Goal: Transaction & Acquisition: Purchase product/service

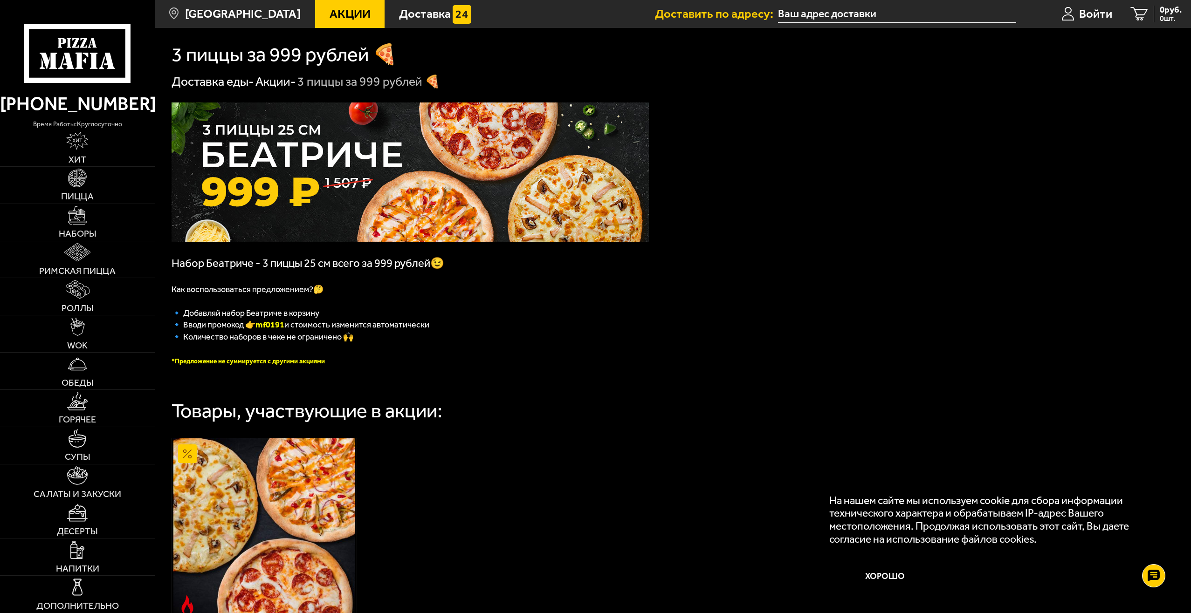
click at [735, 25] on li "Доставить по адресу:" at bounding box center [835, 14] width 361 height 28
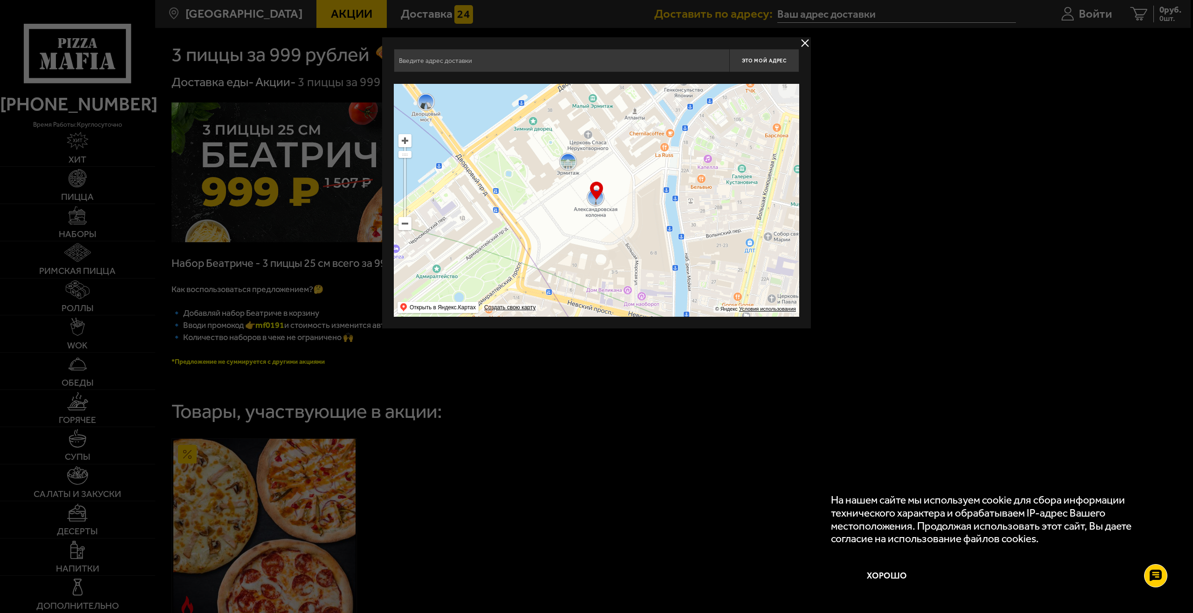
drag, startPoint x: 654, startPoint y: 191, endPoint x: 650, endPoint y: 183, distance: 9.4
click at [650, 183] on ymaps at bounding box center [596, 200] width 405 height 233
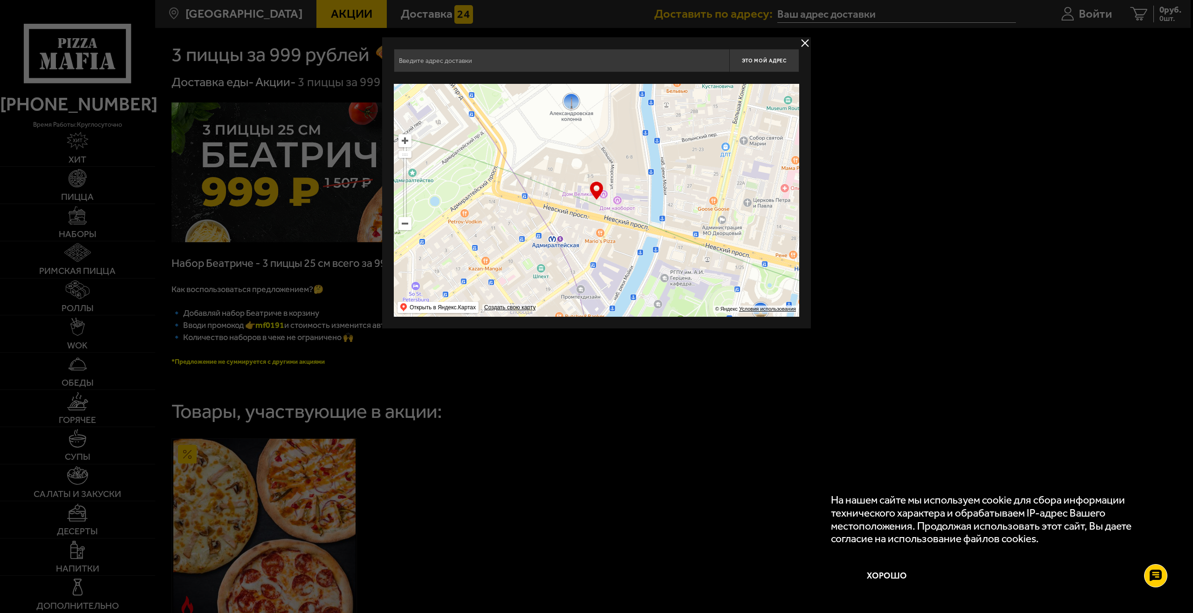
drag, startPoint x: 691, startPoint y: 231, endPoint x: 680, endPoint y: 152, distance: 80.0
click at [679, 160] on ymaps at bounding box center [596, 200] width 405 height 233
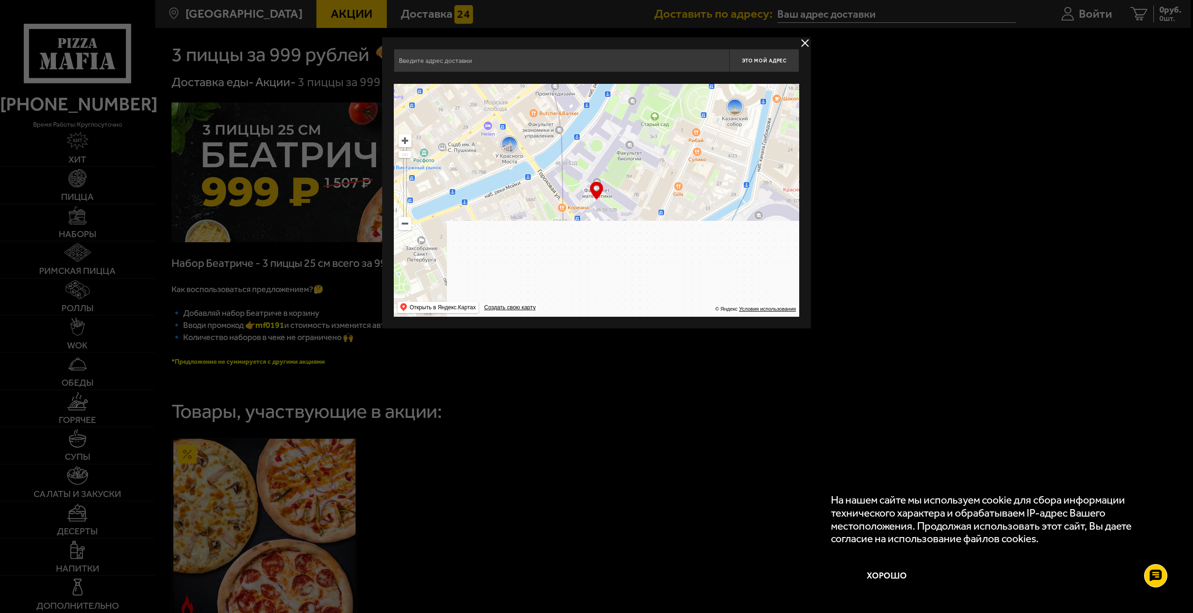
drag, startPoint x: 705, startPoint y: 218, endPoint x: 659, endPoint y: 111, distance: 116.1
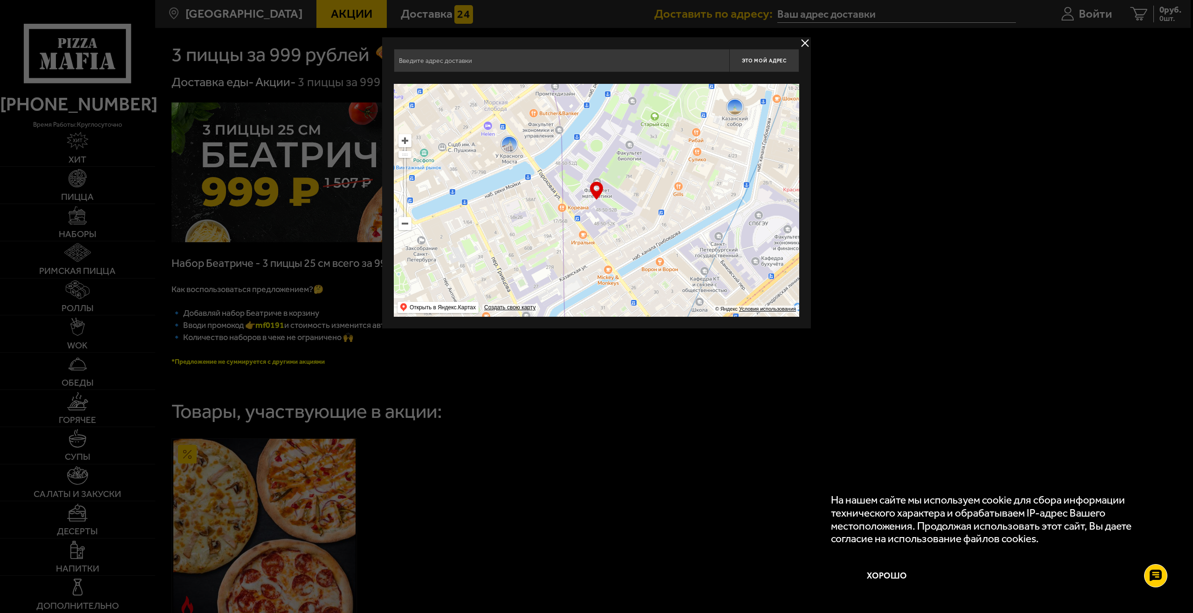
click at [663, 120] on ymaps at bounding box center [596, 200] width 405 height 233
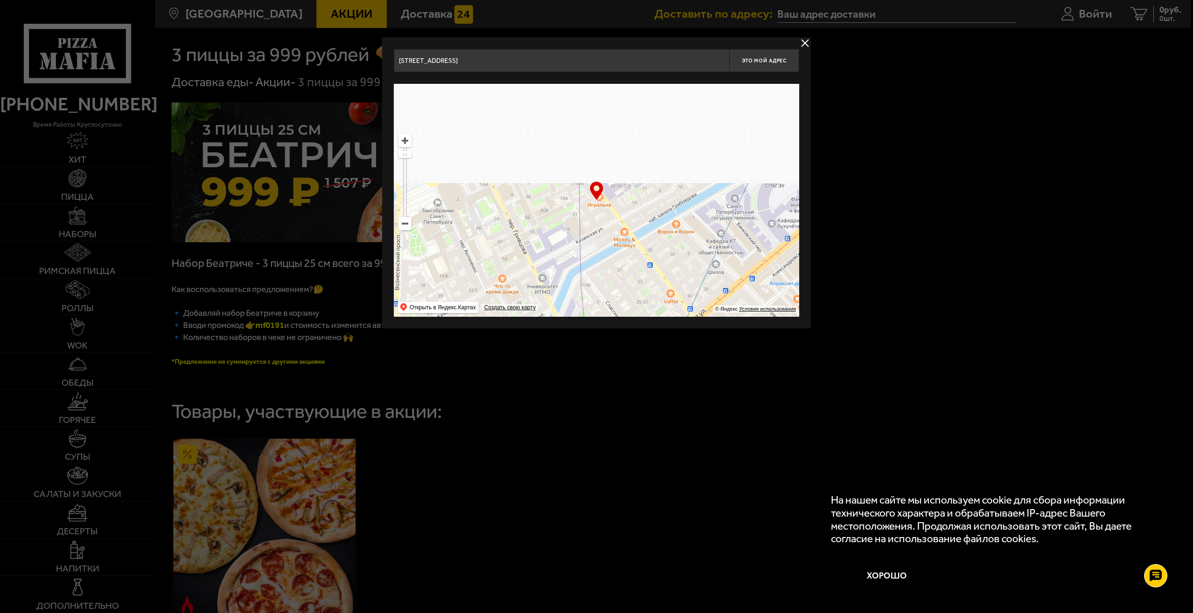
drag, startPoint x: 694, startPoint y: 222, endPoint x: 720, endPoint y: 137, distance: 88.9
click at [717, 141] on ymaps at bounding box center [596, 200] width 405 height 233
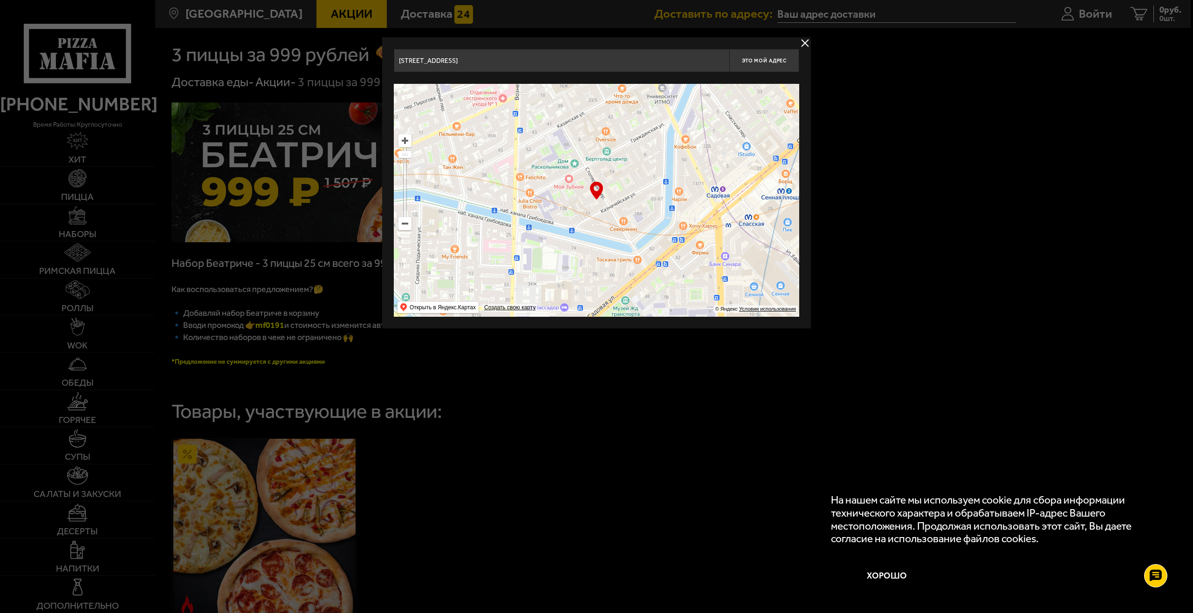
click at [411, 224] on ymaps at bounding box center [404, 223] width 13 height 13
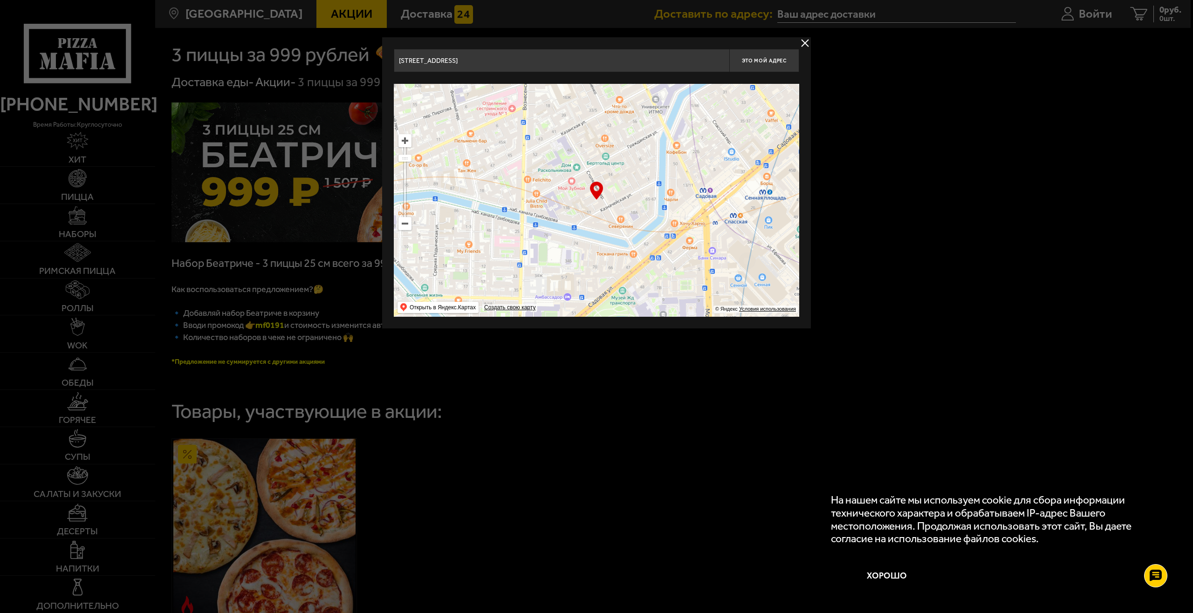
click at [411, 224] on ymaps at bounding box center [405, 224] width 12 height 12
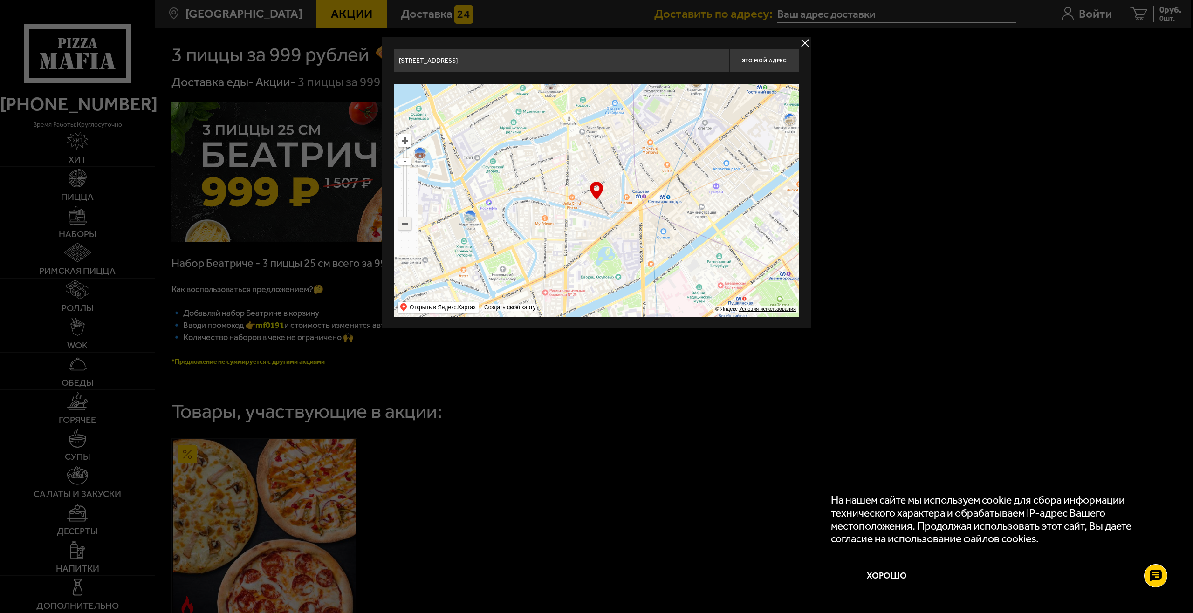
click at [411, 224] on ymaps at bounding box center [405, 224] width 12 height 12
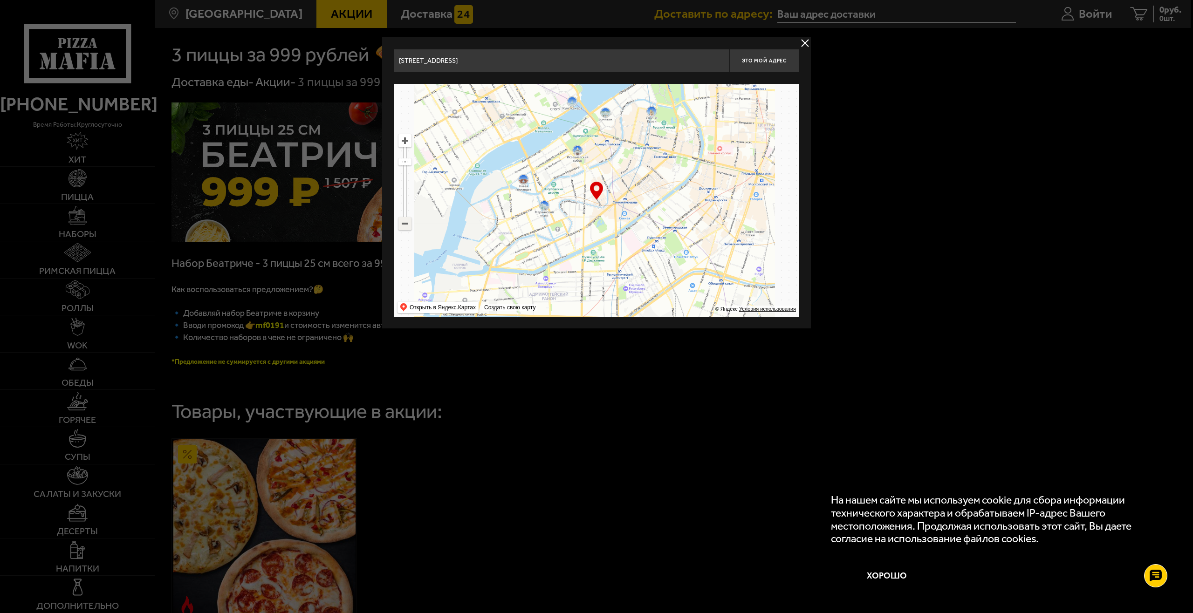
click at [411, 224] on ymaps at bounding box center [405, 224] width 12 height 12
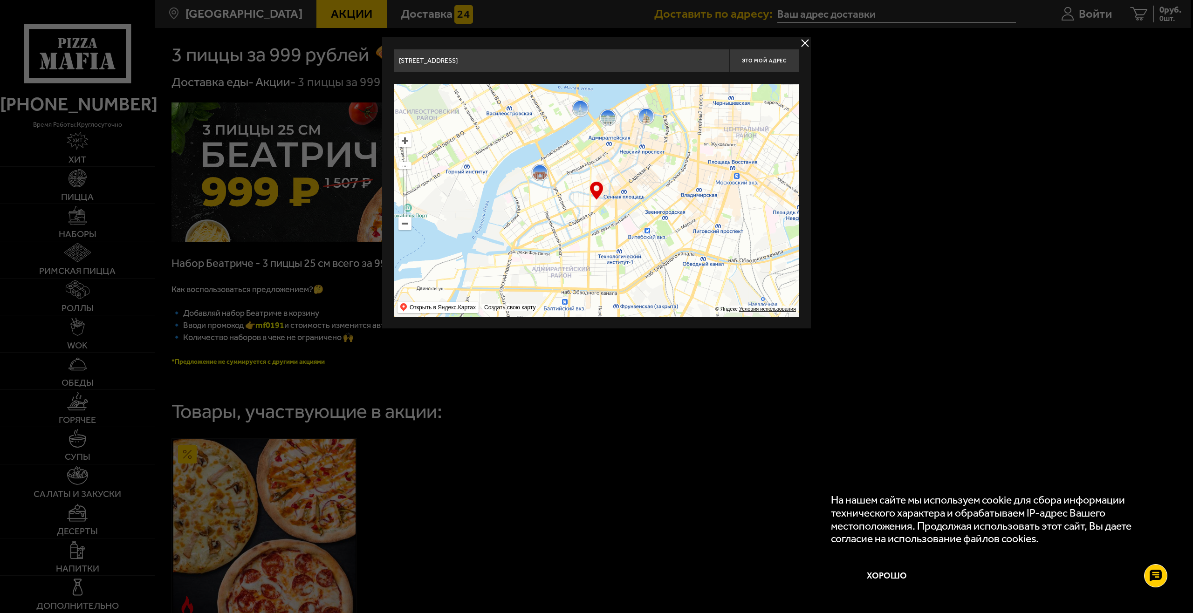
drag, startPoint x: 586, startPoint y: 233, endPoint x: 560, endPoint y: 125, distance: 110.9
click at [564, 141] on ymaps at bounding box center [596, 200] width 405 height 233
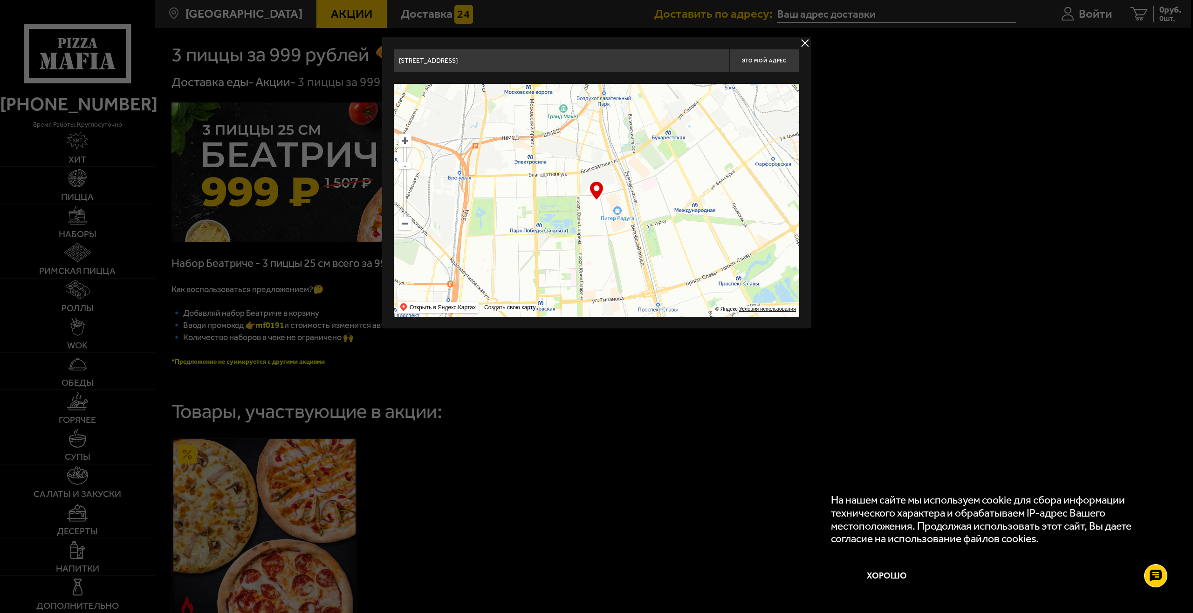
drag, startPoint x: 651, startPoint y: 216, endPoint x: 580, endPoint y: 156, distance: 93.3
click at [604, 163] on ymaps at bounding box center [596, 200] width 405 height 233
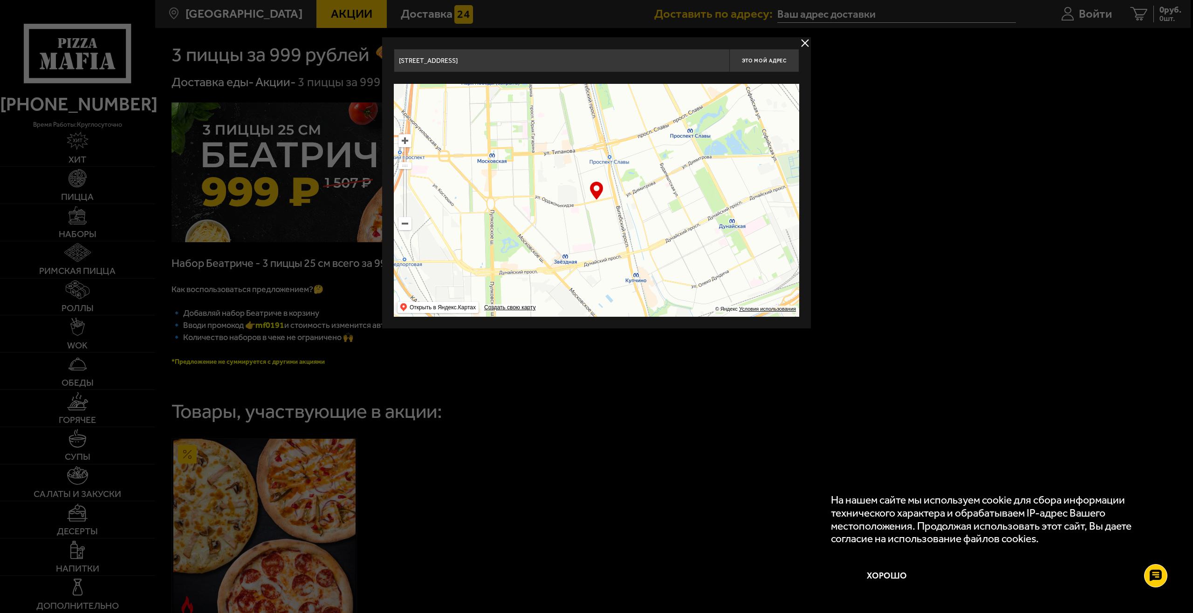
click at [404, 227] on ymaps at bounding box center [405, 224] width 12 height 12
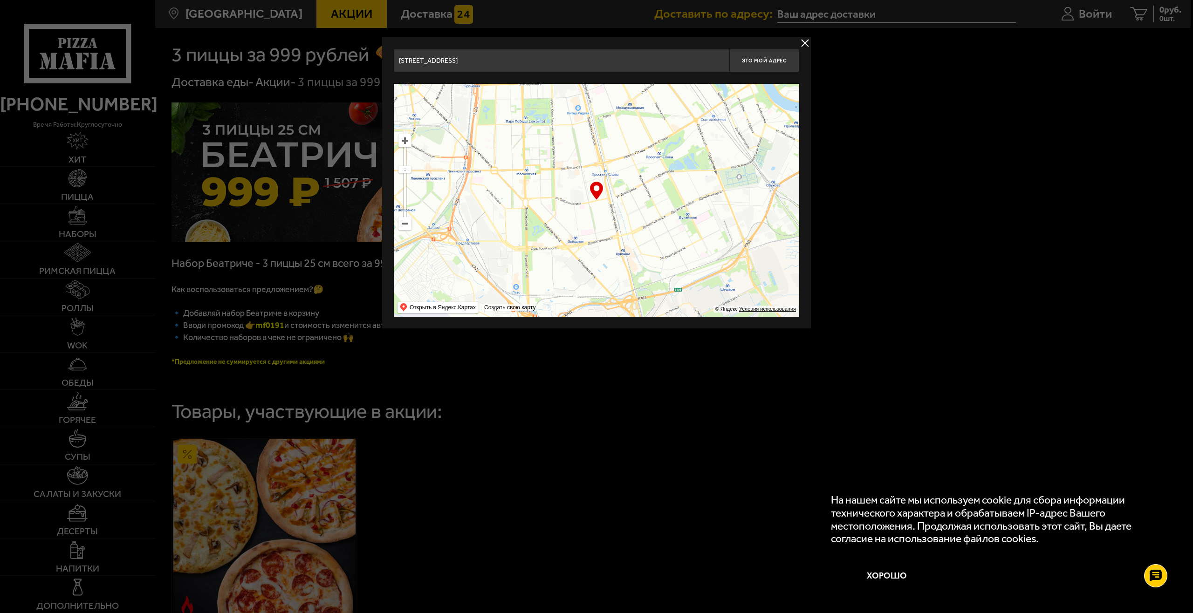
click at [404, 227] on ymaps at bounding box center [405, 224] width 12 height 12
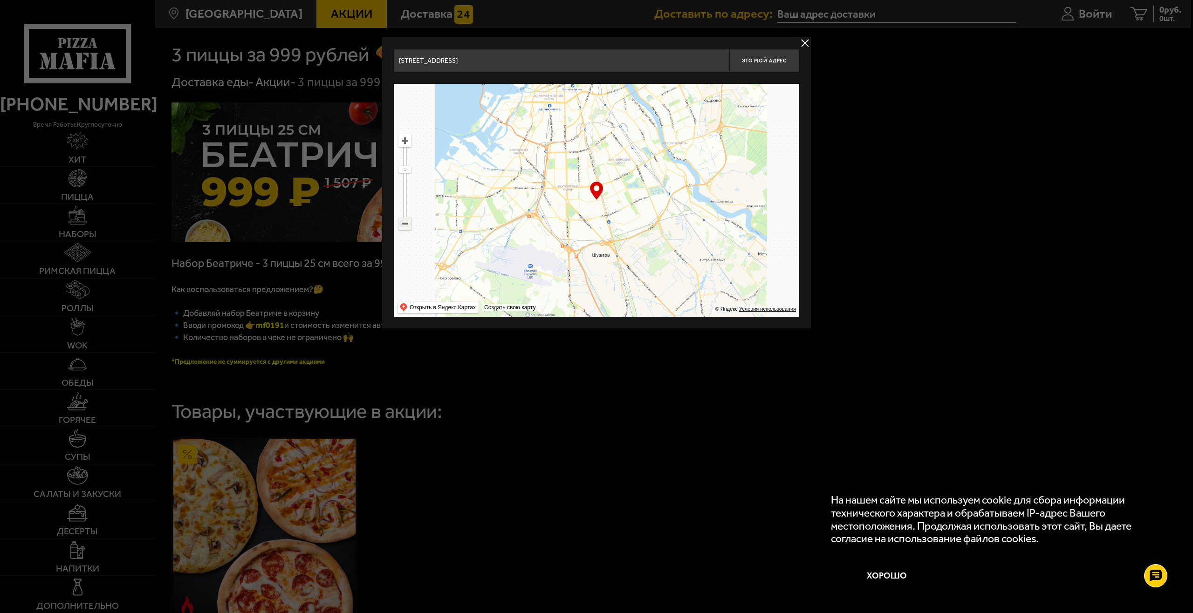
click at [404, 227] on ymaps at bounding box center [405, 224] width 12 height 12
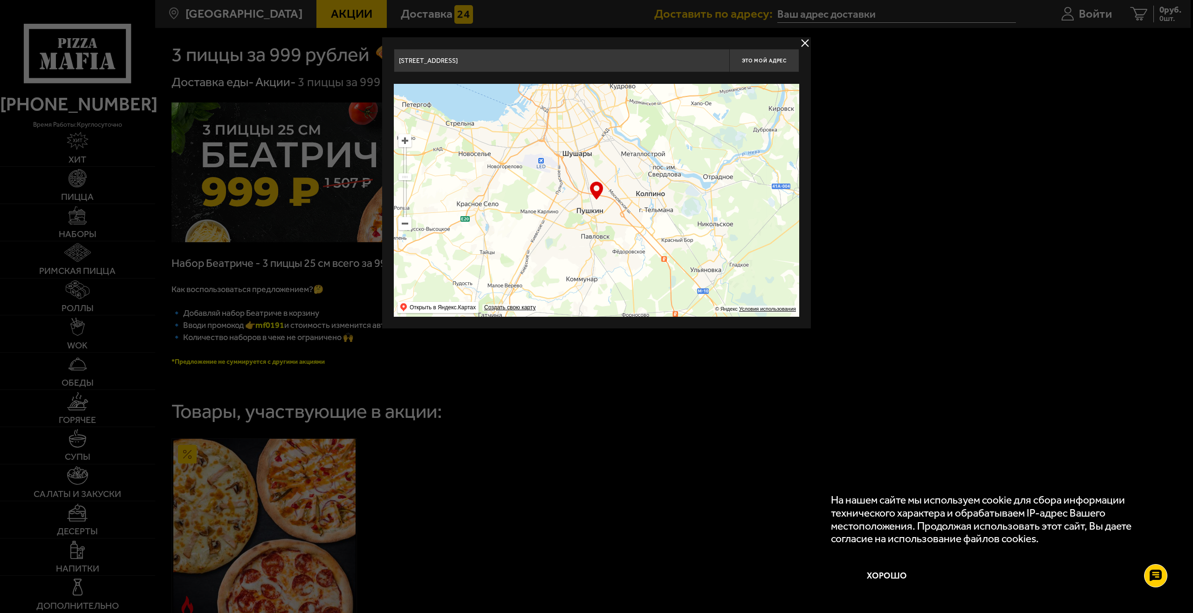
drag, startPoint x: 586, startPoint y: 254, endPoint x: 563, endPoint y: 184, distance: 73.4
click at [563, 184] on ymaps at bounding box center [596, 200] width 405 height 233
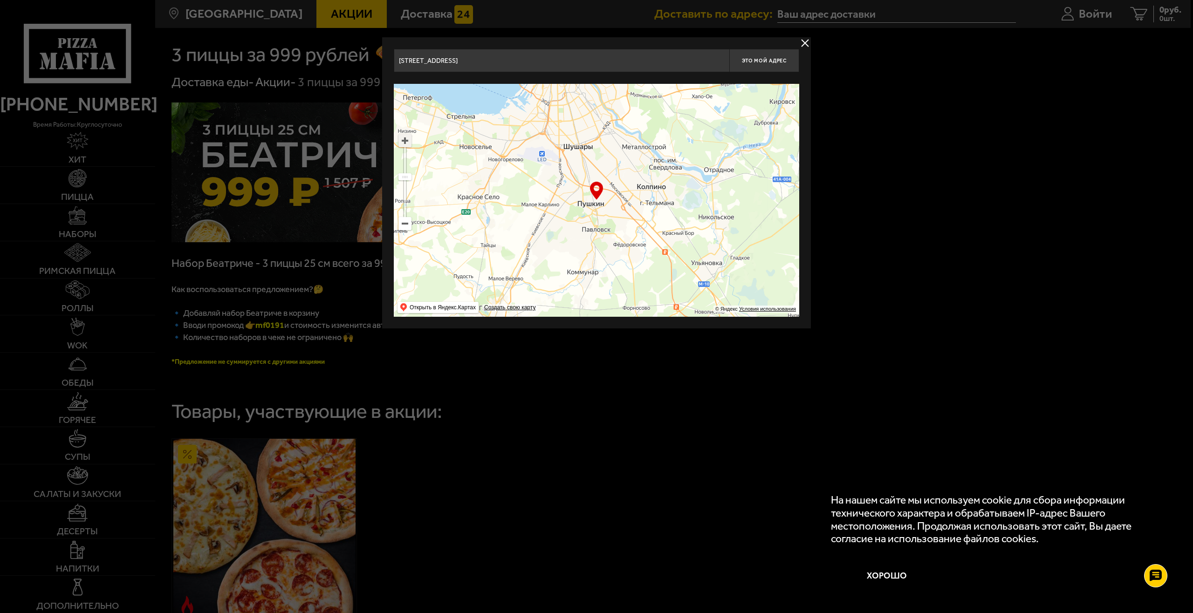
click at [410, 144] on ymaps at bounding box center [405, 141] width 12 height 12
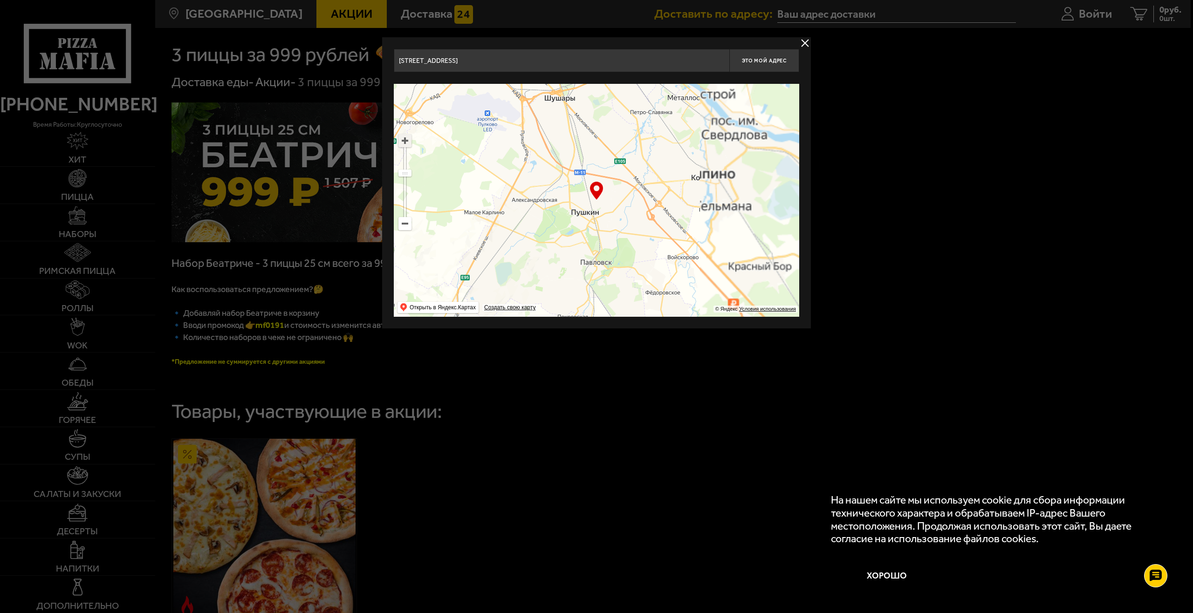
click at [410, 144] on ymaps at bounding box center [405, 141] width 12 height 12
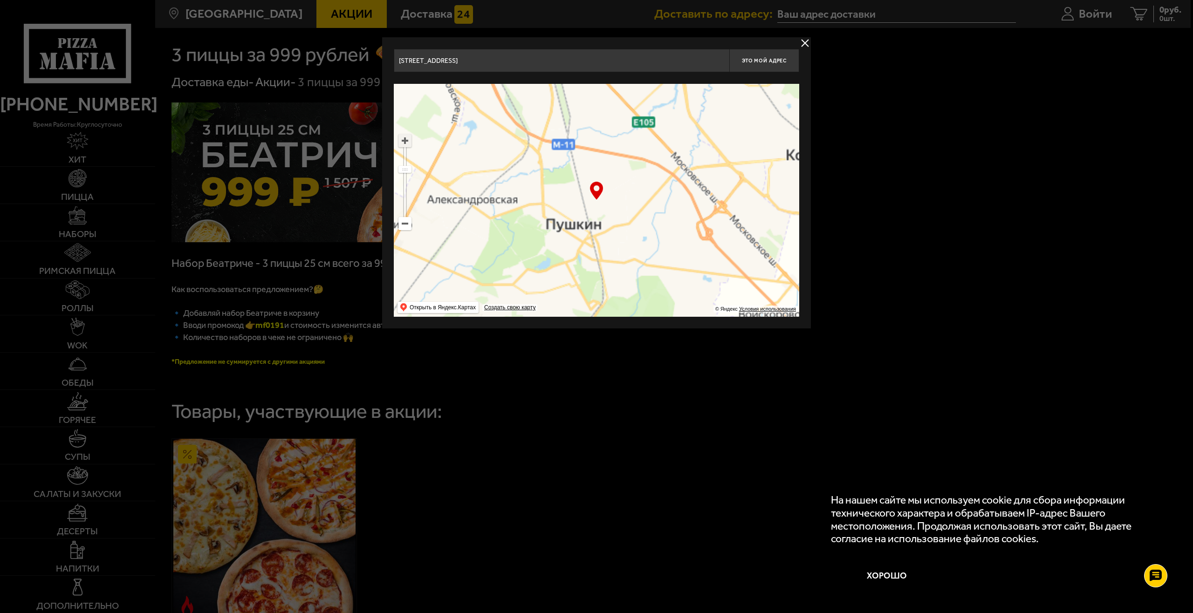
click at [410, 144] on ymaps at bounding box center [405, 141] width 12 height 12
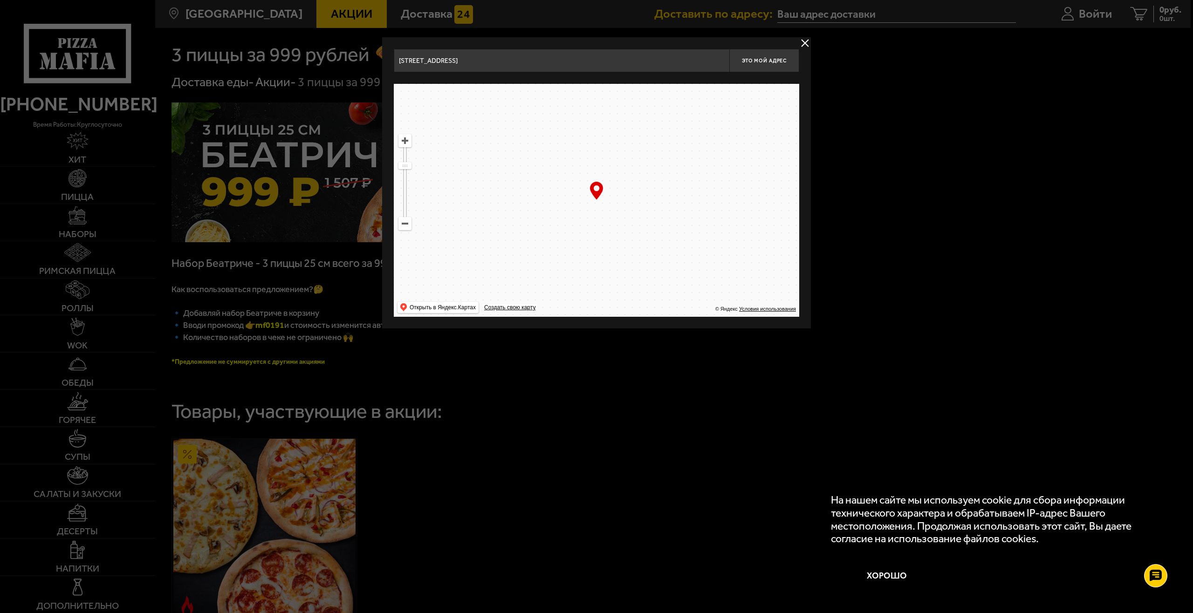
drag, startPoint x: 696, startPoint y: 253, endPoint x: 668, endPoint y: 241, distance: 29.9
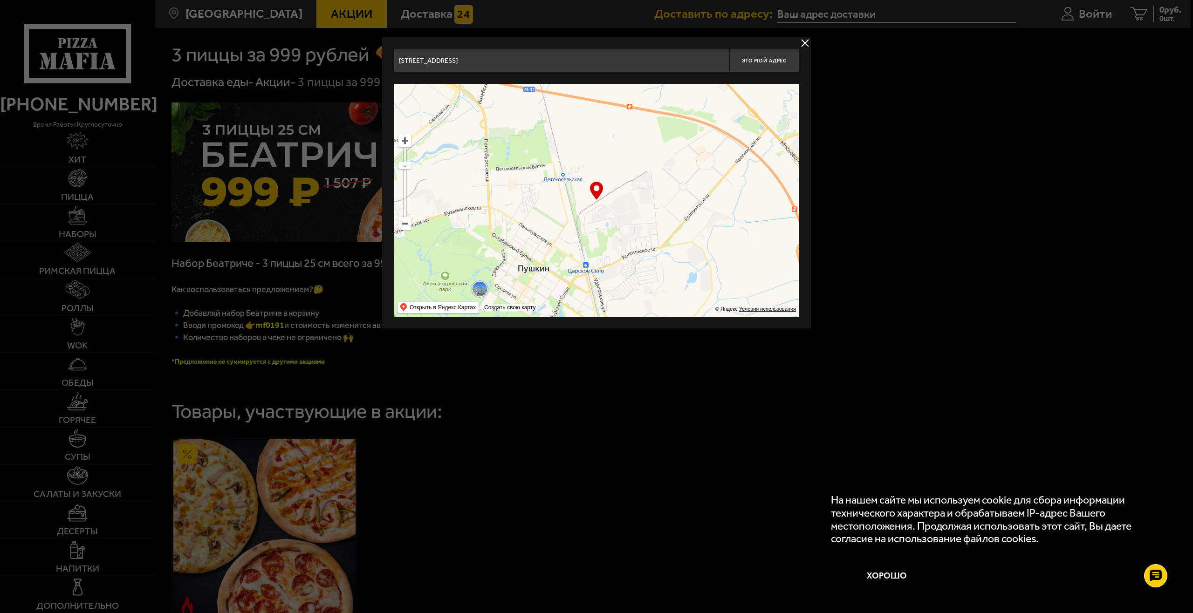
click at [668, 241] on ymaps at bounding box center [596, 200] width 405 height 233
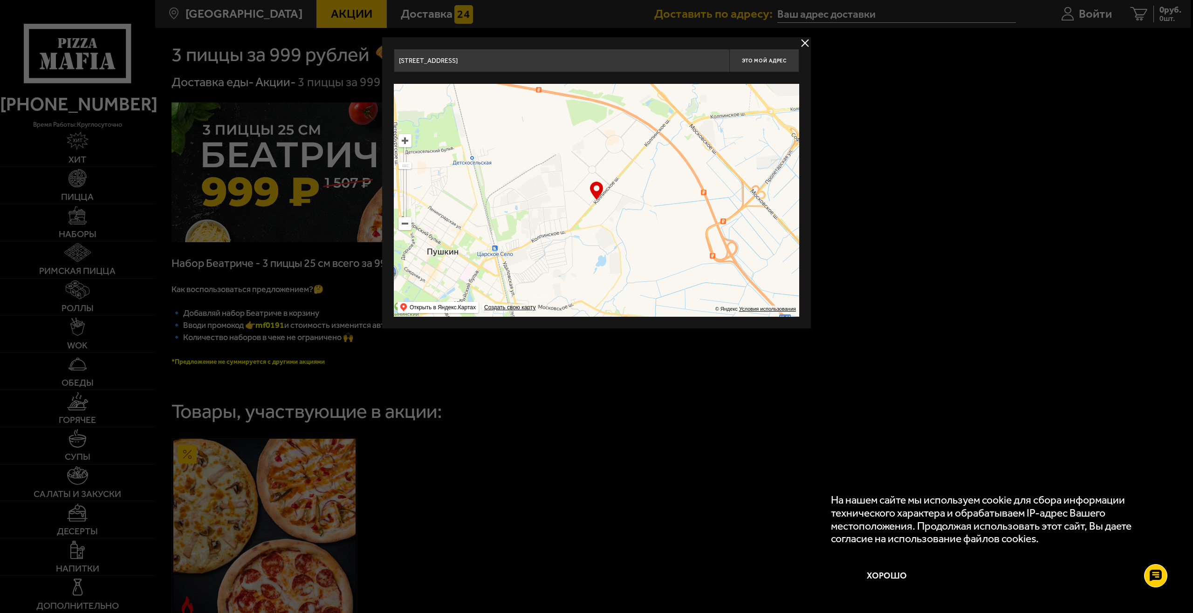
drag, startPoint x: 604, startPoint y: 176, endPoint x: 588, endPoint y: 180, distance: 17.0
click at [596, 180] on ymaps at bounding box center [596, 200] width 405 height 233
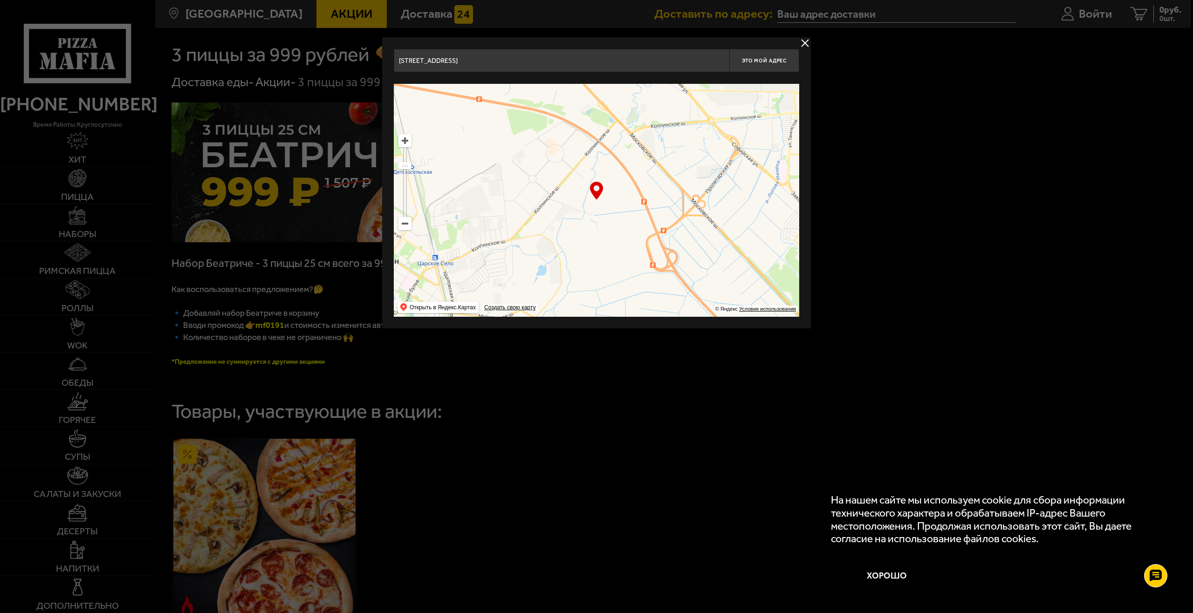
click at [403, 135] on ymaps at bounding box center [405, 141] width 12 height 12
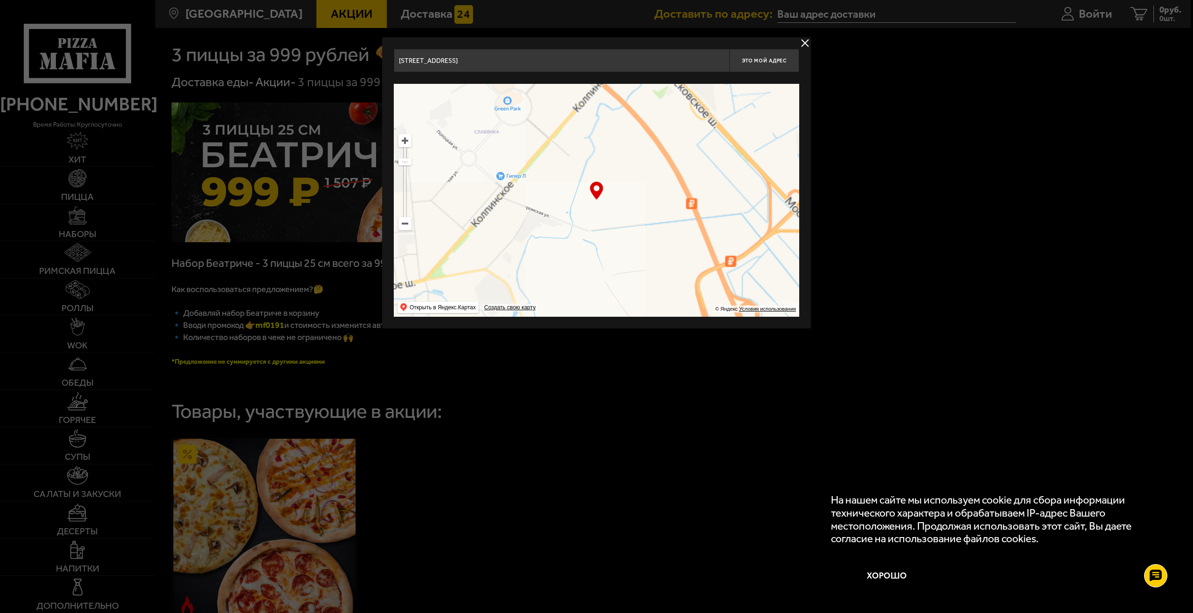
drag, startPoint x: 403, startPoint y: 135, endPoint x: 435, endPoint y: 143, distance: 33.1
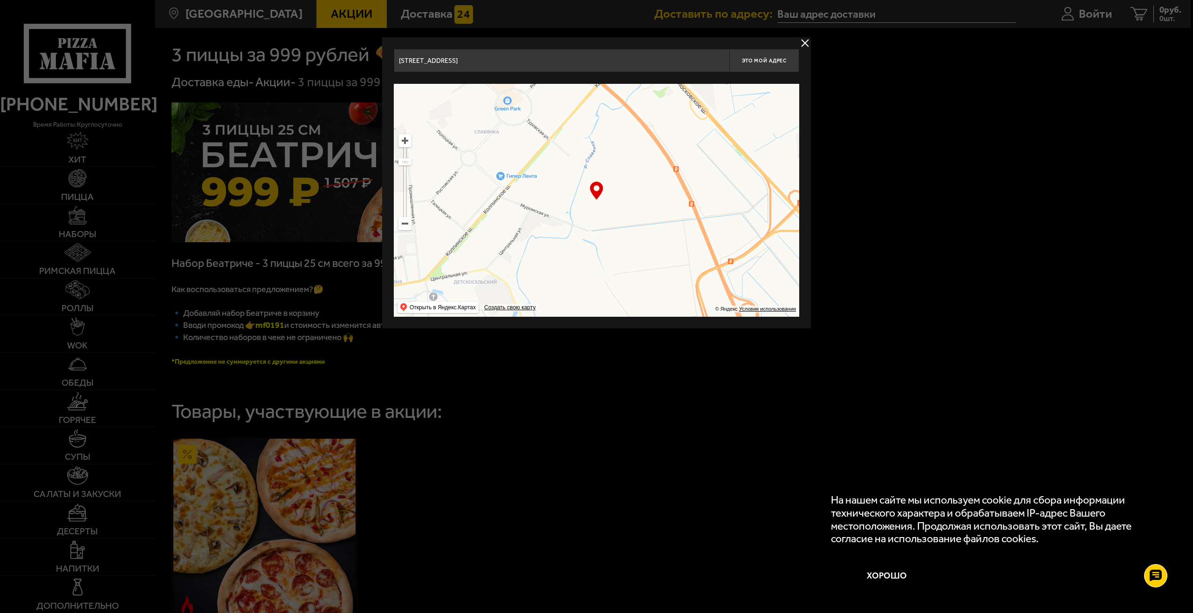
click at [404, 135] on ymaps at bounding box center [405, 141] width 12 height 12
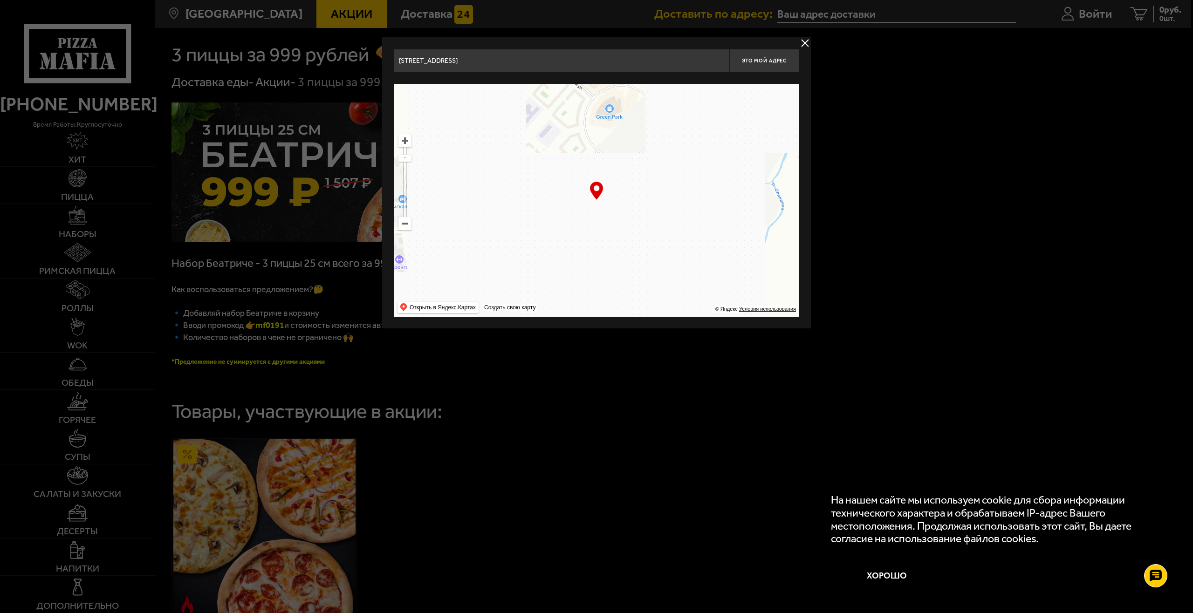
drag, startPoint x: 614, startPoint y: 213, endPoint x: 688, endPoint y: 261, distance: 88.2
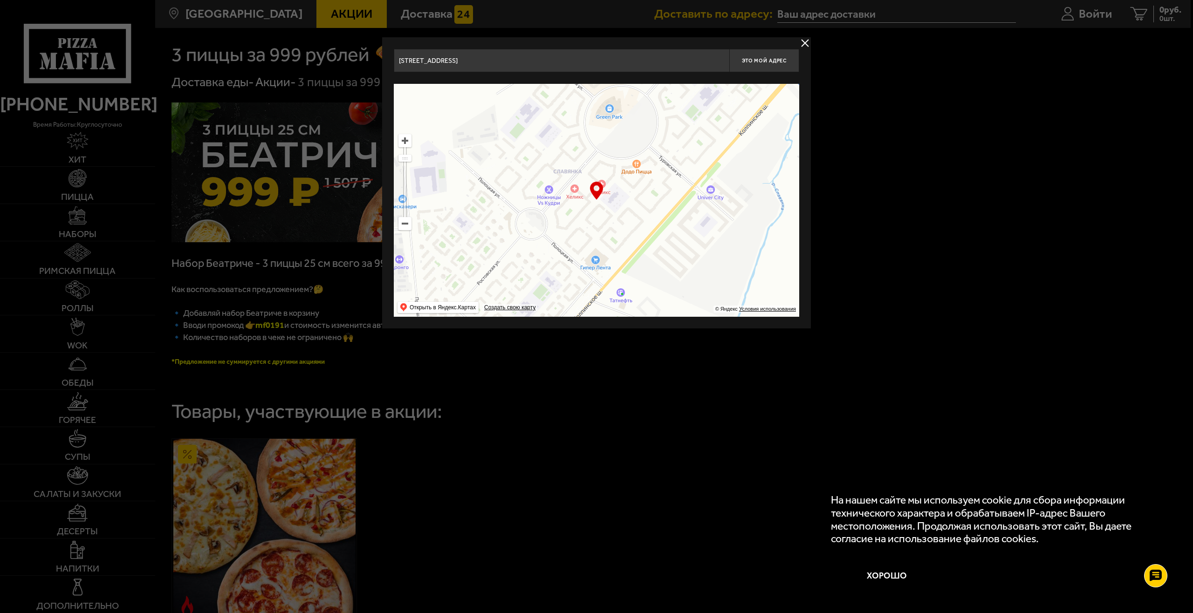
click at [748, 275] on ymaps at bounding box center [596, 200] width 405 height 233
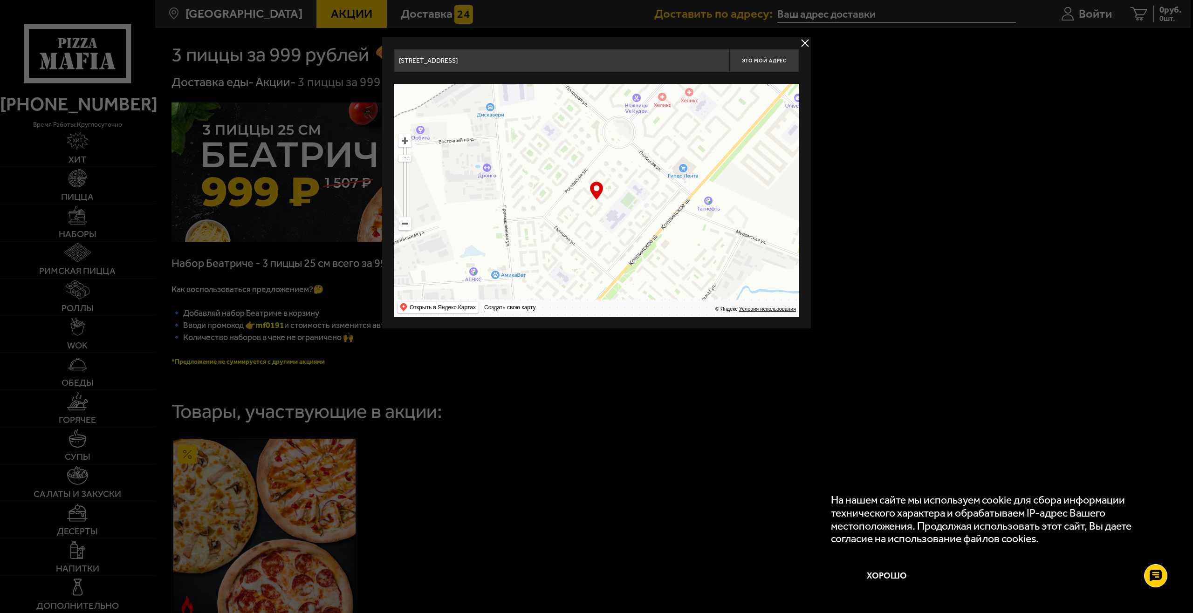
drag, startPoint x: 661, startPoint y: 223, endPoint x: 683, endPoint y: 220, distance: 21.6
click at [683, 220] on ymaps at bounding box center [596, 200] width 405 height 233
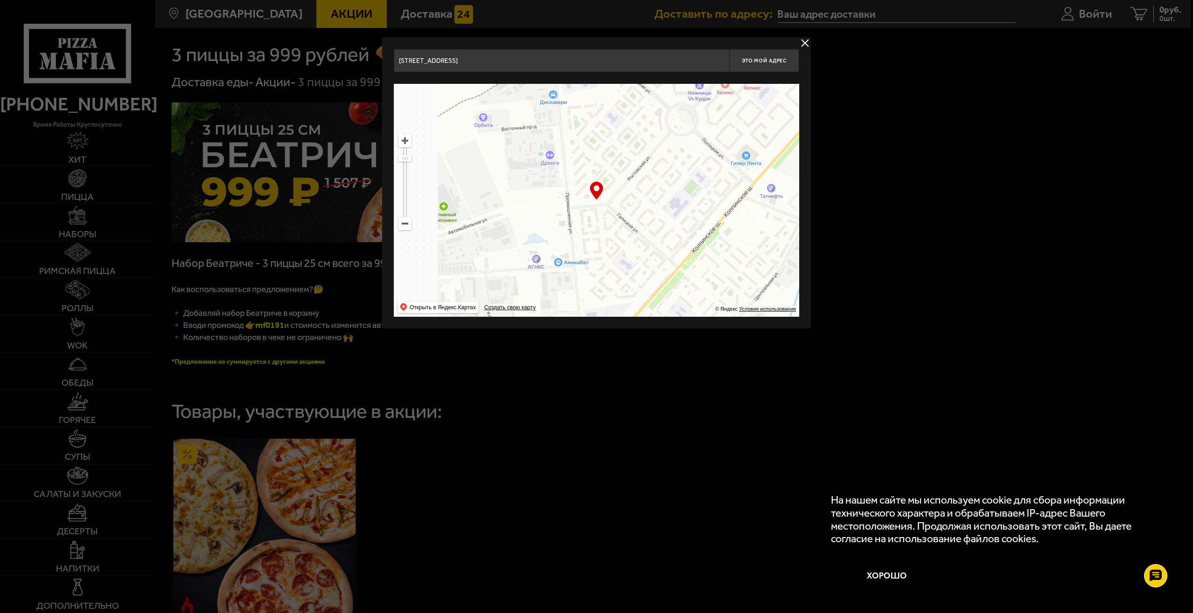
click at [401, 142] on ymaps at bounding box center [405, 141] width 12 height 12
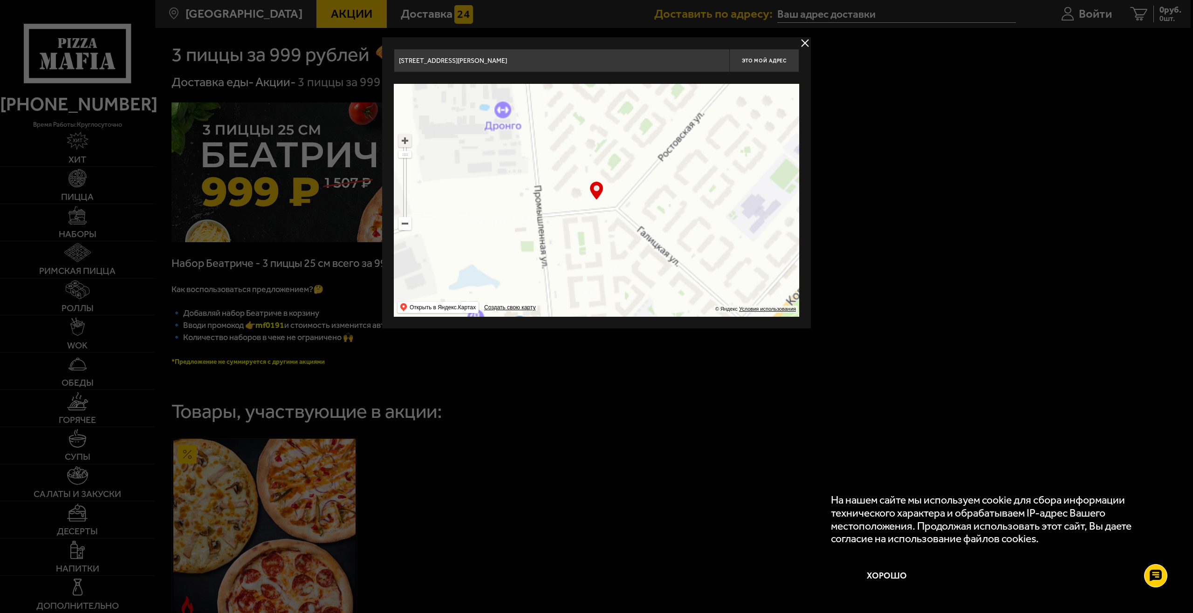
click at [401, 142] on ymaps at bounding box center [405, 141] width 12 height 12
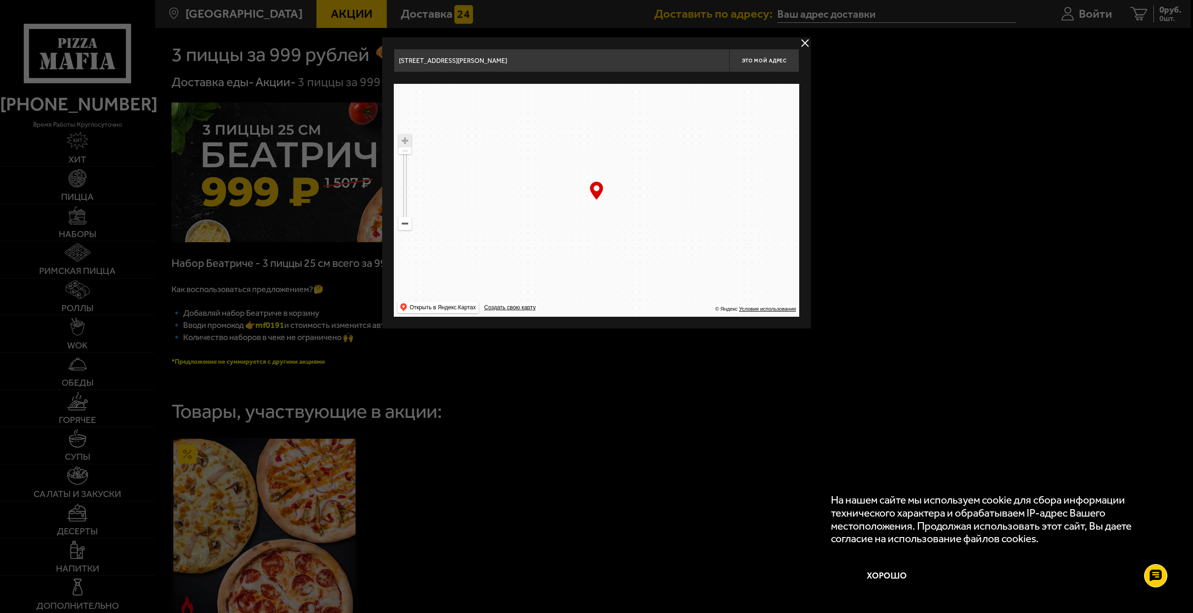
drag, startPoint x: 763, startPoint y: 235, endPoint x: 594, endPoint y: 281, distance: 174.9
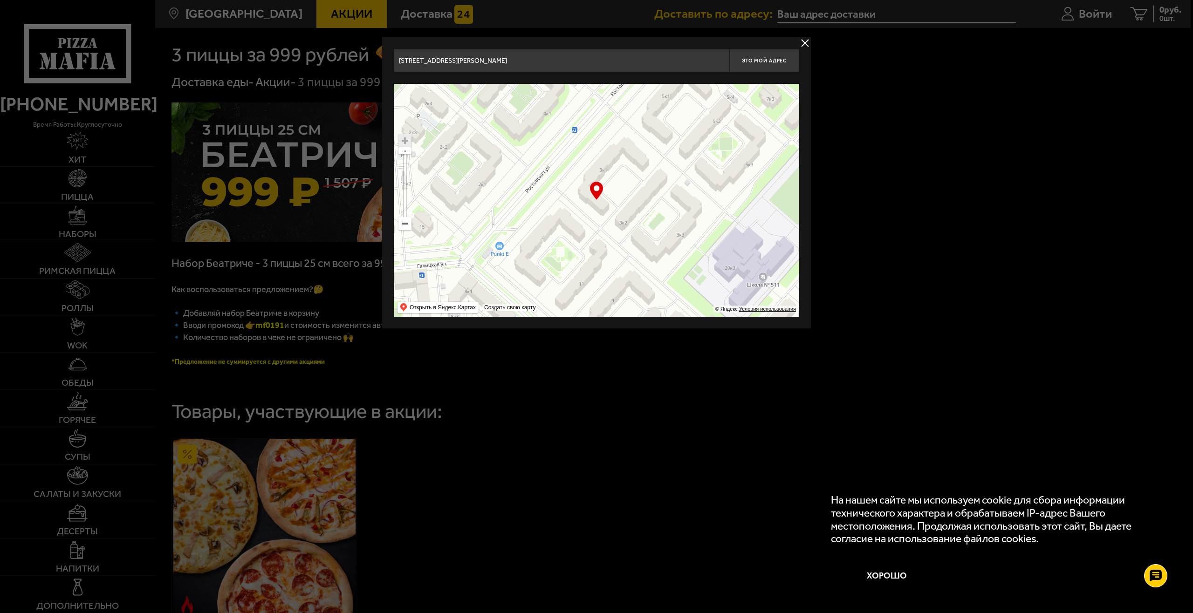
click at [594, 281] on ymaps at bounding box center [596, 200] width 405 height 233
type input "[STREET_ADDRESS]"
click at [765, 66] on button "Это мой адрес" at bounding box center [764, 60] width 70 height 23
type input "[STREET_ADDRESS]"
